Goal: Navigation & Orientation: Find specific page/section

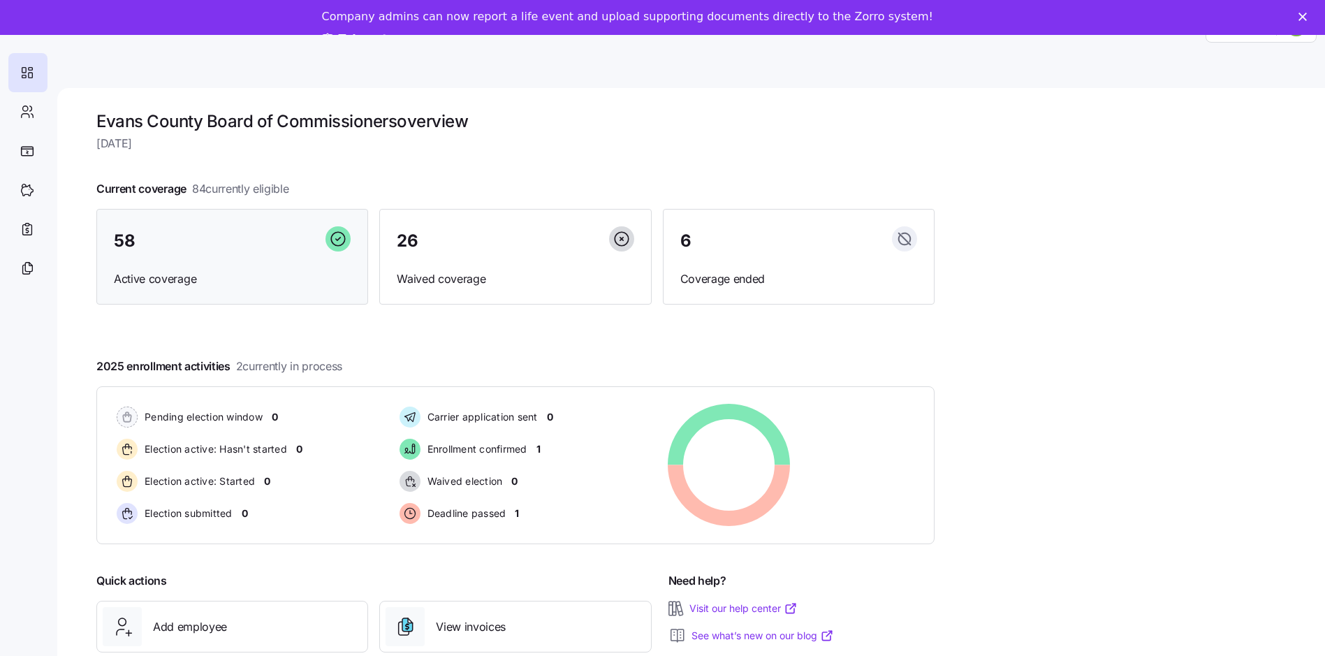
click at [212, 243] on div "58" at bounding box center [232, 241] width 237 height 30
click at [173, 279] on span "Active coverage" at bounding box center [232, 278] width 237 height 17
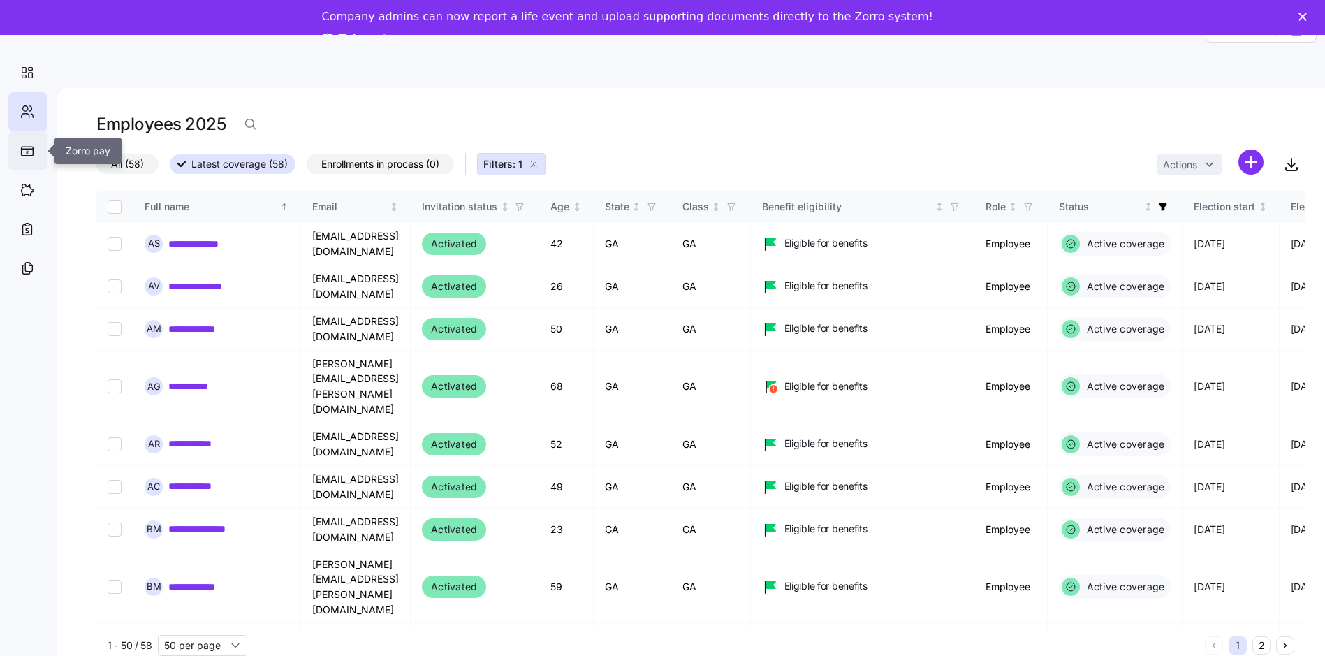
click at [26, 145] on div at bounding box center [27, 150] width 39 height 39
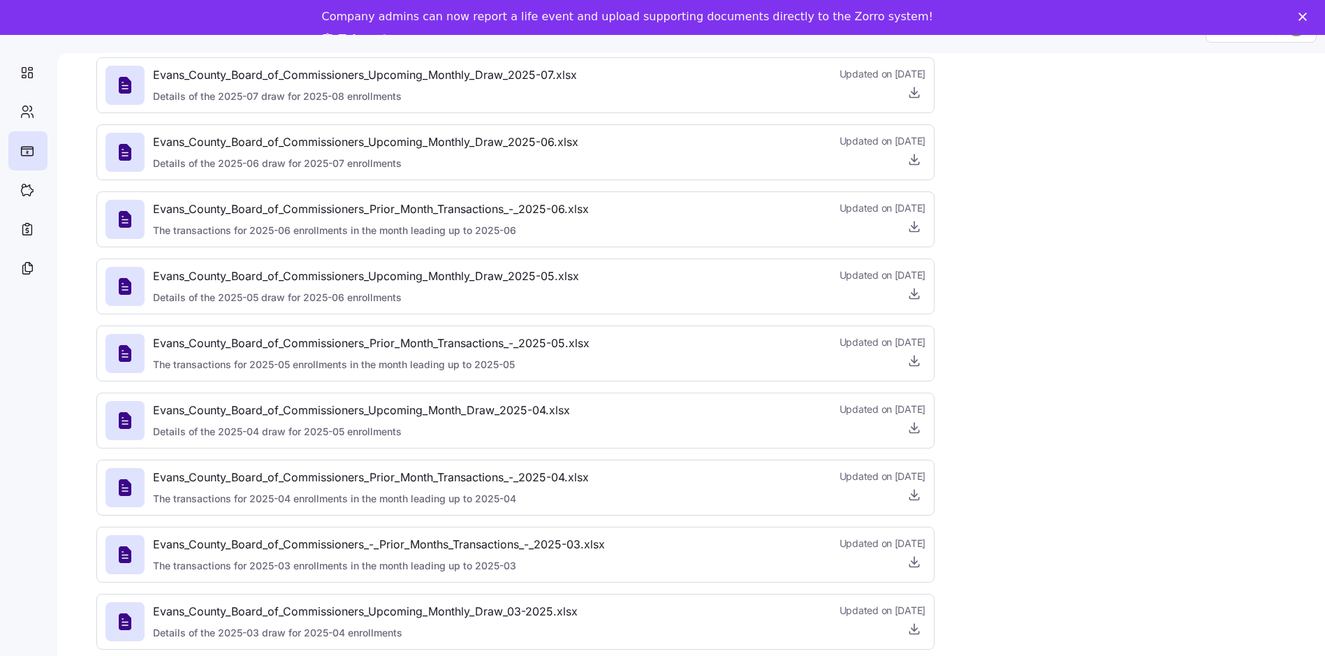
scroll to position [13, 0]
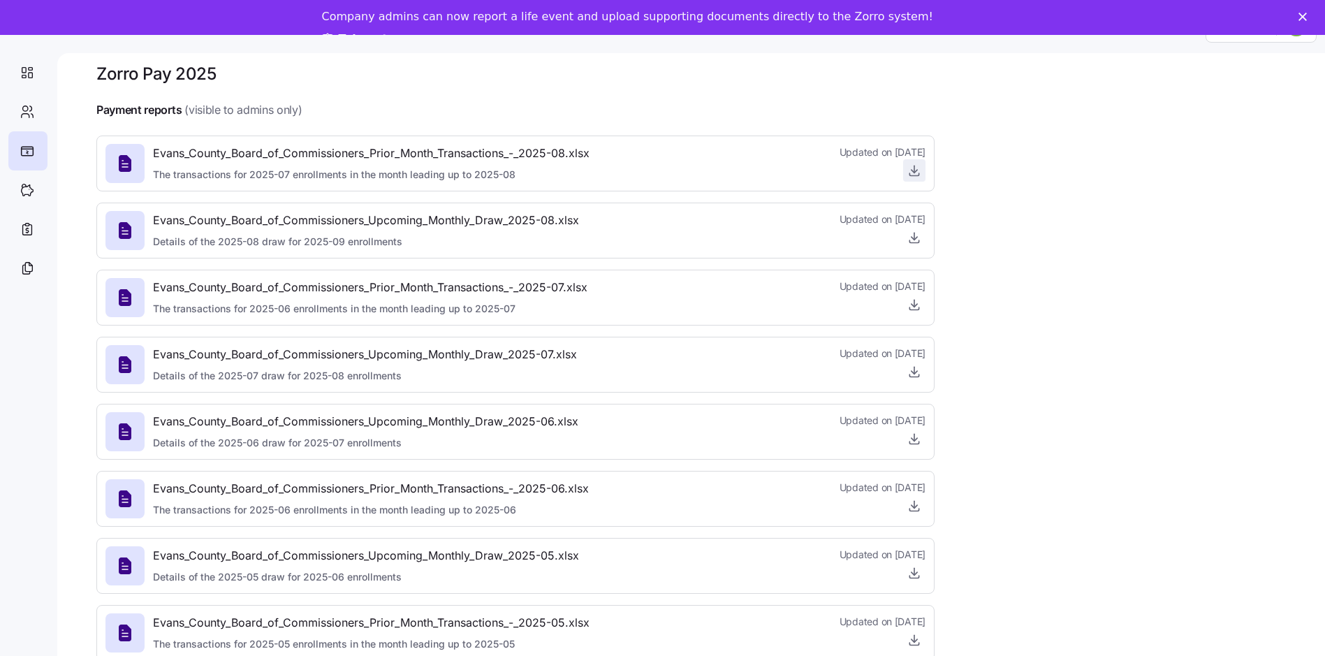
click at [910, 163] on icon "button" at bounding box center [915, 170] width 14 height 14
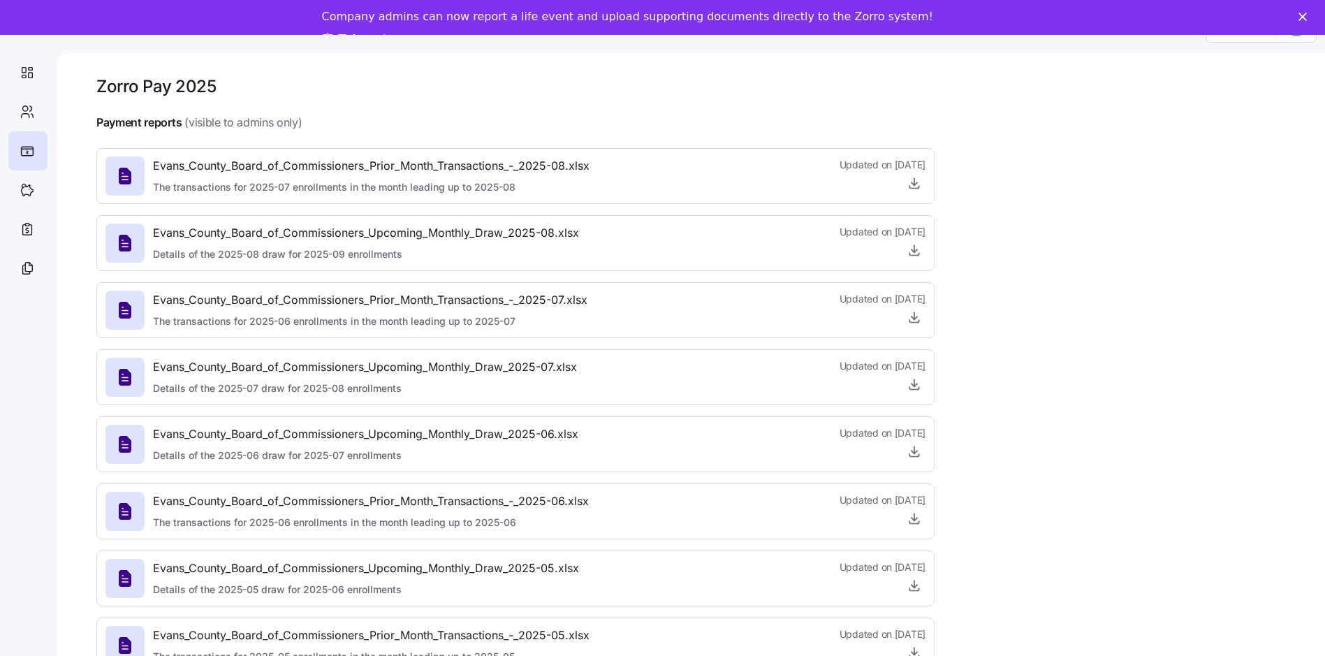
scroll to position [0, 0]
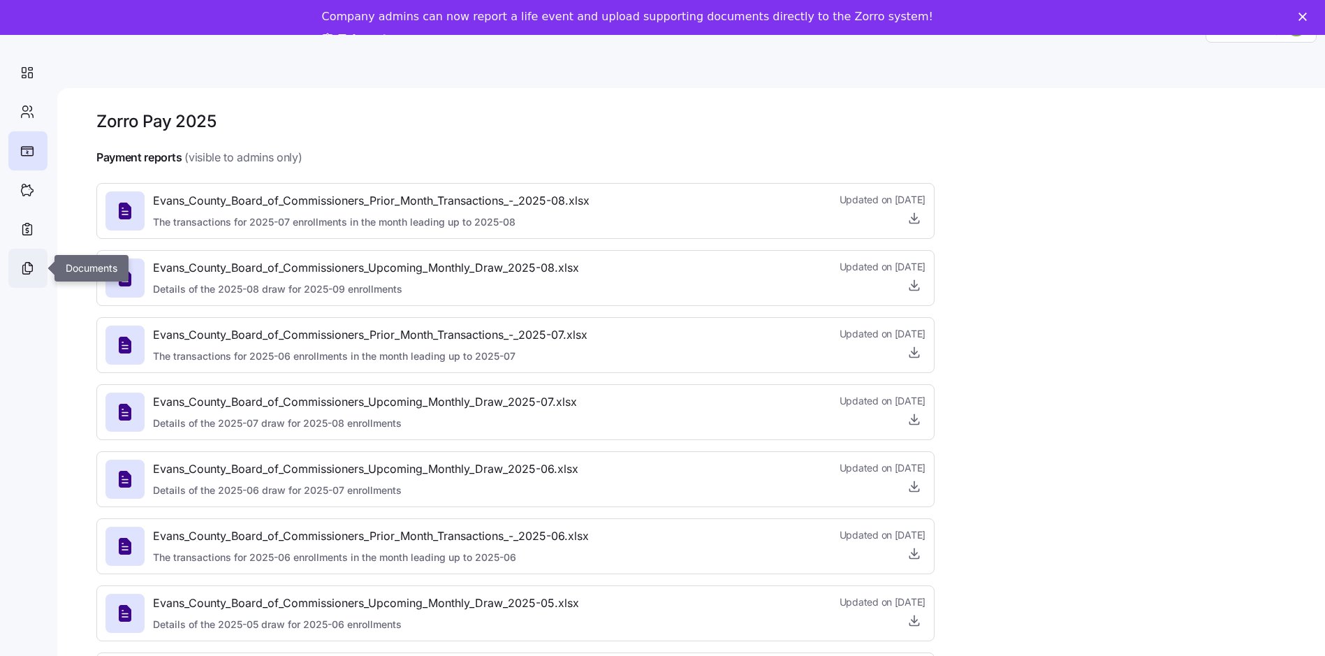
click at [29, 269] on icon at bounding box center [27, 268] width 15 height 17
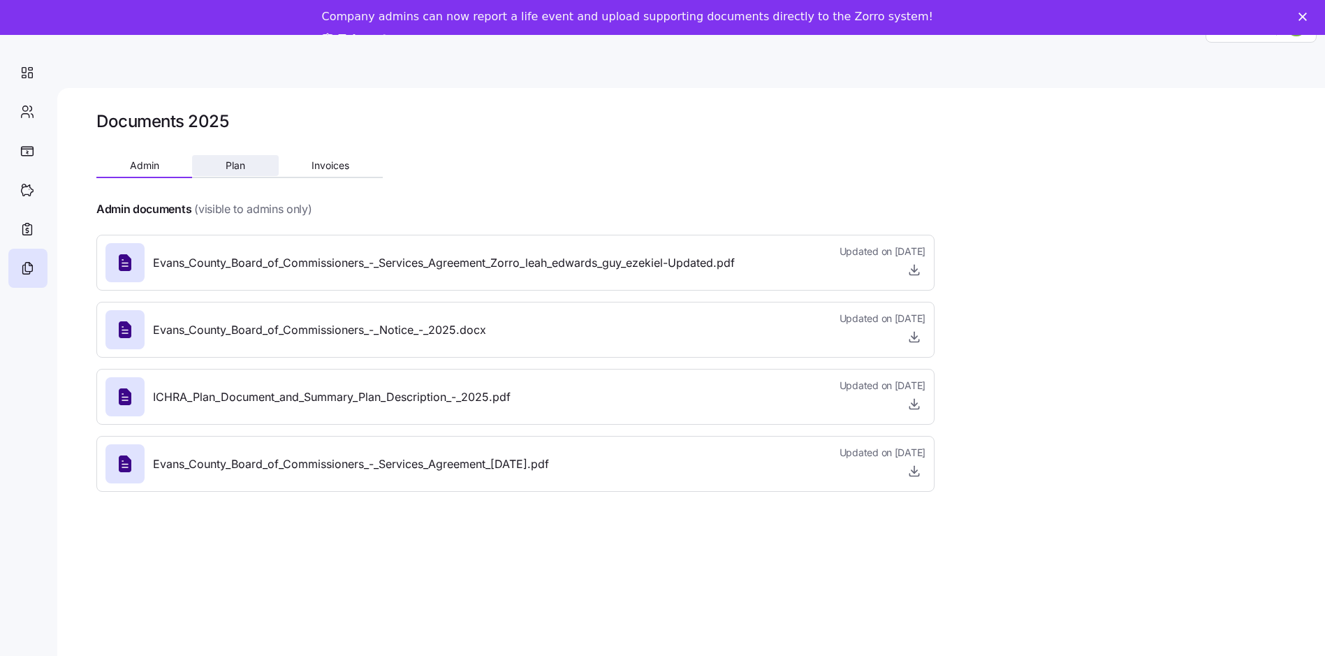
click at [251, 161] on button "Plan" at bounding box center [235, 165] width 86 height 21
